Goal: Find specific page/section: Find specific page/section

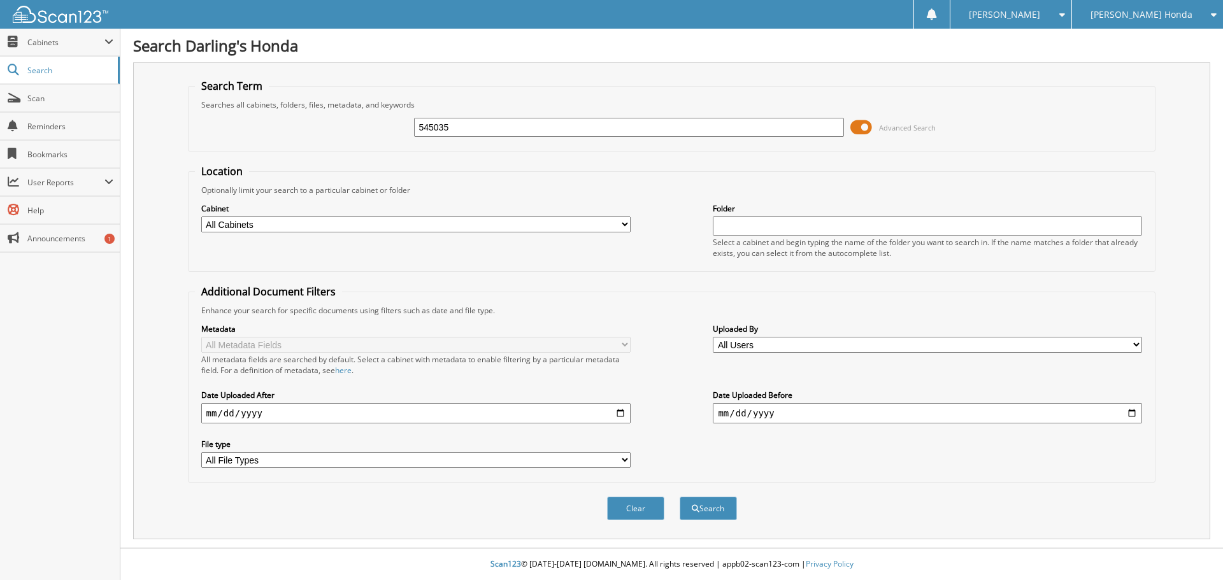
type input "545035"
click at [680, 497] on button "Search" at bounding box center [708, 509] width 57 height 24
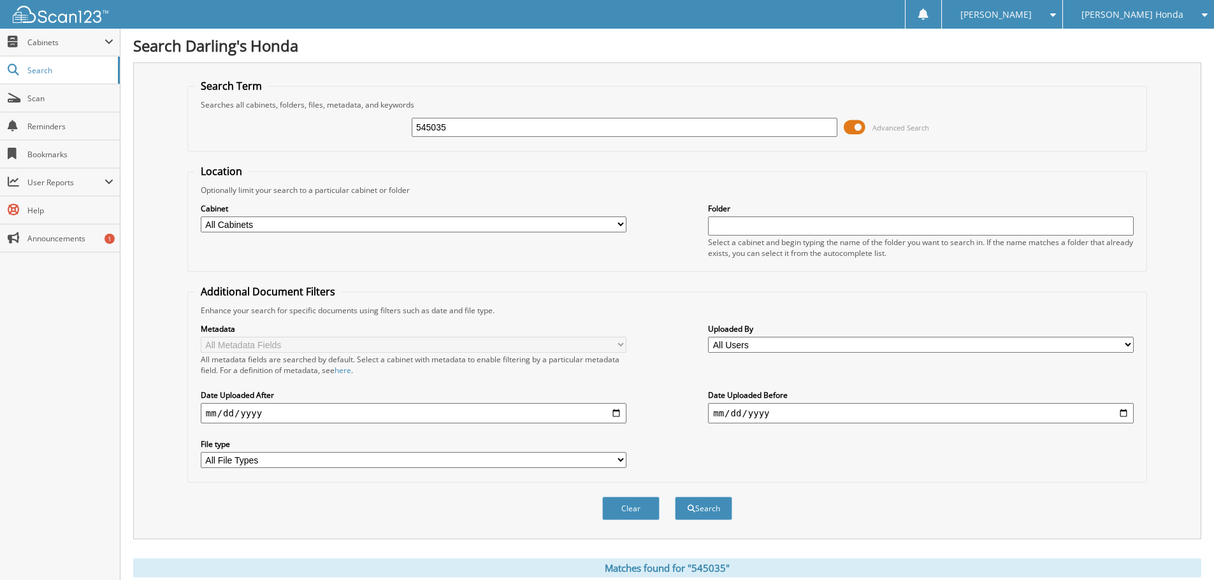
click at [773, 226] on input "text" at bounding box center [921, 226] width 426 height 19
click at [627, 228] on div "Cabinet All Cabinets AFTERMARKET SOLD O/S A DEAL CAR DEALS KIA RO PARTS SERVICE…" at bounding box center [666, 230] width 945 height 69
click at [618, 226] on select "All Cabinets AFTERMARKET SOLD O/S A DEAL CAR DEALS KIA RO PARTS SERVICE RO Need…" at bounding box center [414, 225] width 426 height 16
select select "24110"
click at [201, 217] on select "All Cabinets AFTERMARKET SOLD O/S A DEAL CAR DEALS KIA RO PARTS SERVICE RO Need…" at bounding box center [414, 225] width 426 height 16
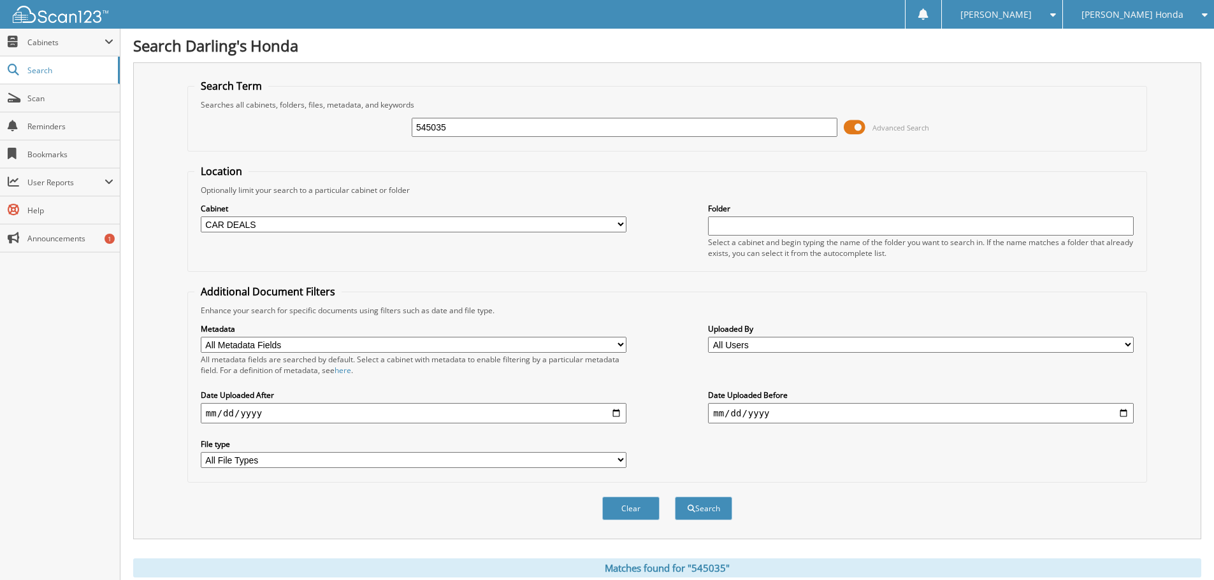
click at [747, 236] on div "Folder Select a cabinet and begin typing the name of the folder you want to sea…" at bounding box center [921, 230] width 426 height 57
click at [749, 227] on input "text" at bounding box center [921, 226] width 426 height 19
type input "545035"
click at [719, 512] on button "Search" at bounding box center [703, 509] width 57 height 24
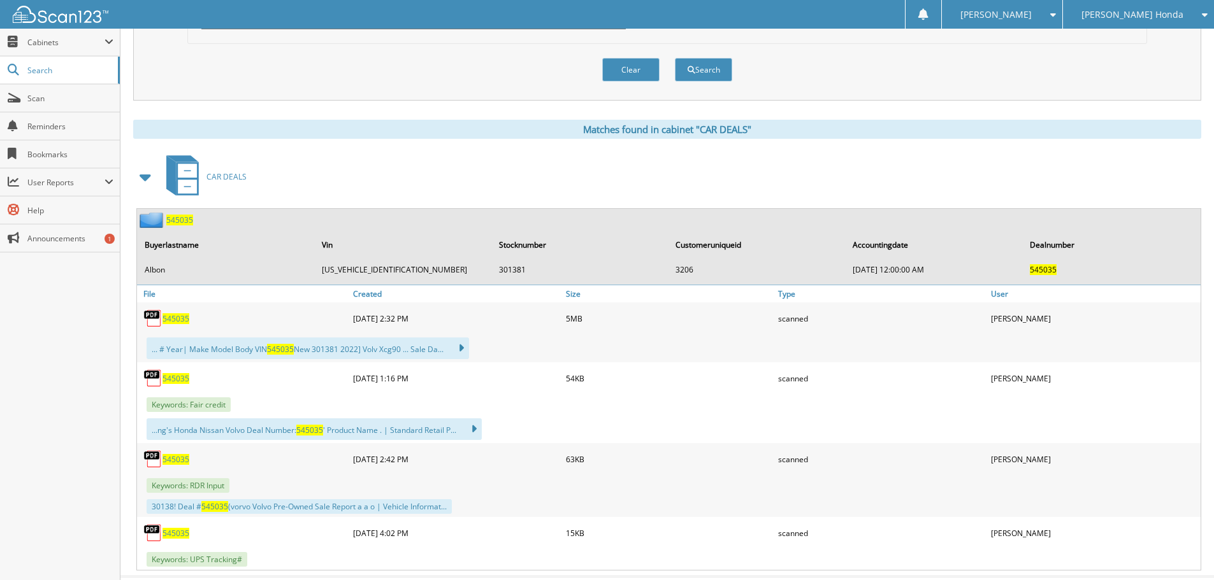
scroll to position [446, 0]
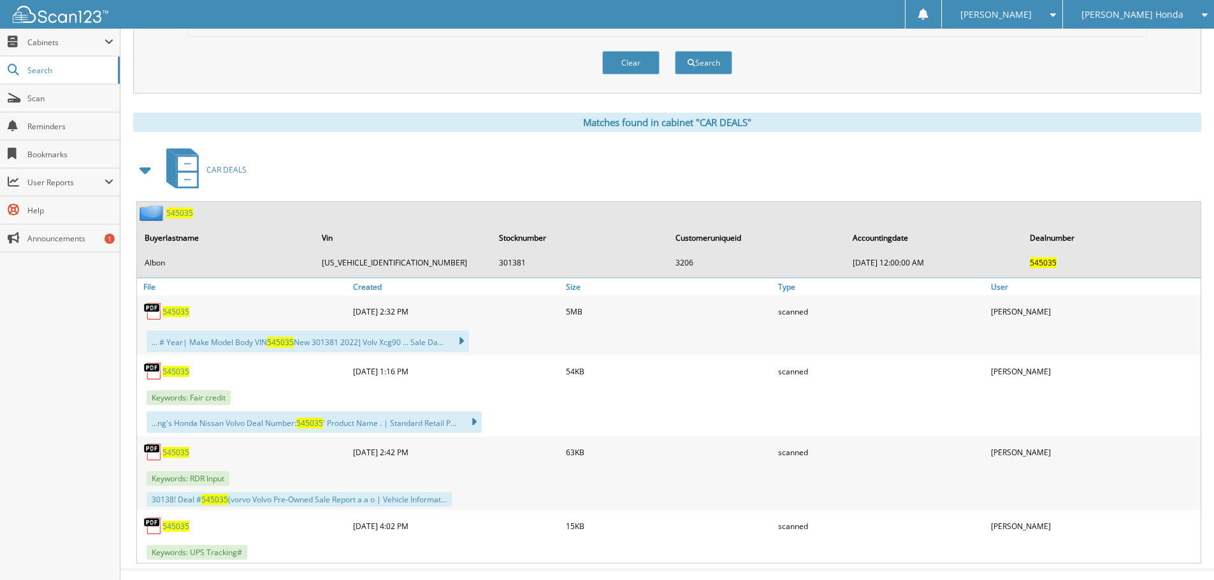
click at [175, 208] on div "545035" at bounding box center [165, 213] width 56 height 16
click at [184, 313] on span "545035" at bounding box center [175, 311] width 27 height 11
